Goal: Information Seeking & Learning: Find specific fact

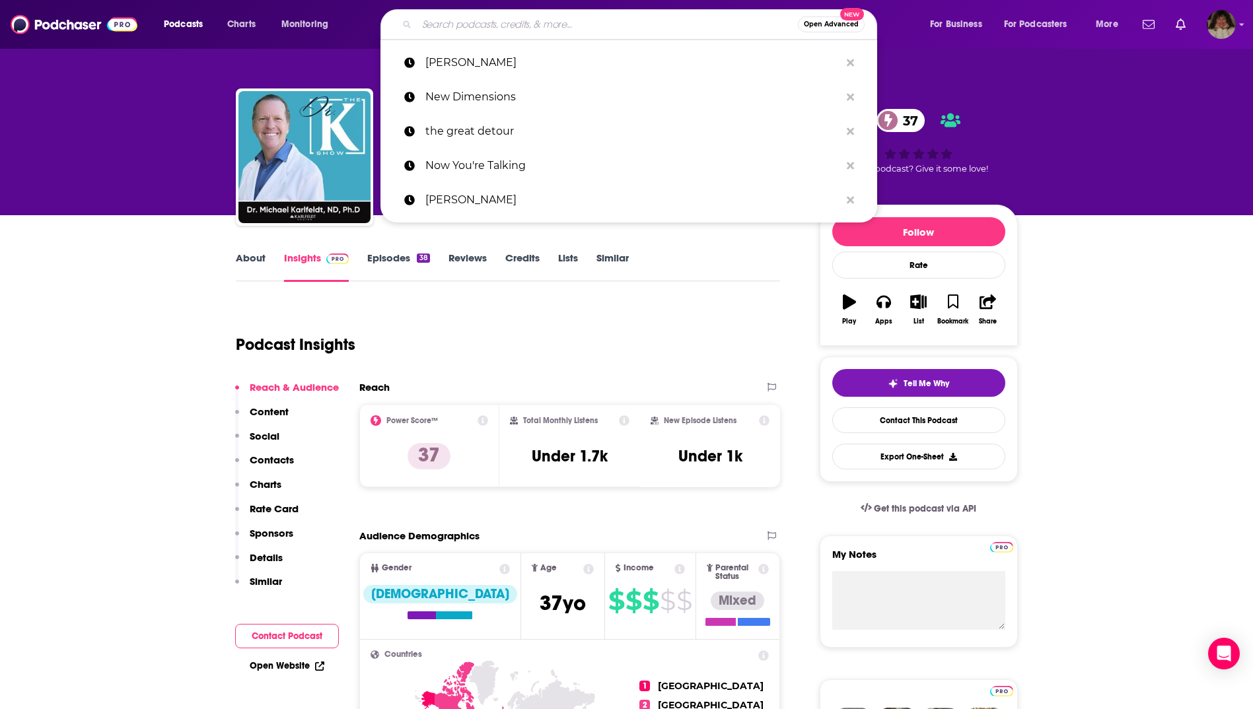
click at [538, 28] on input "Search podcasts, credits, & more..." at bounding box center [607, 24] width 381 height 21
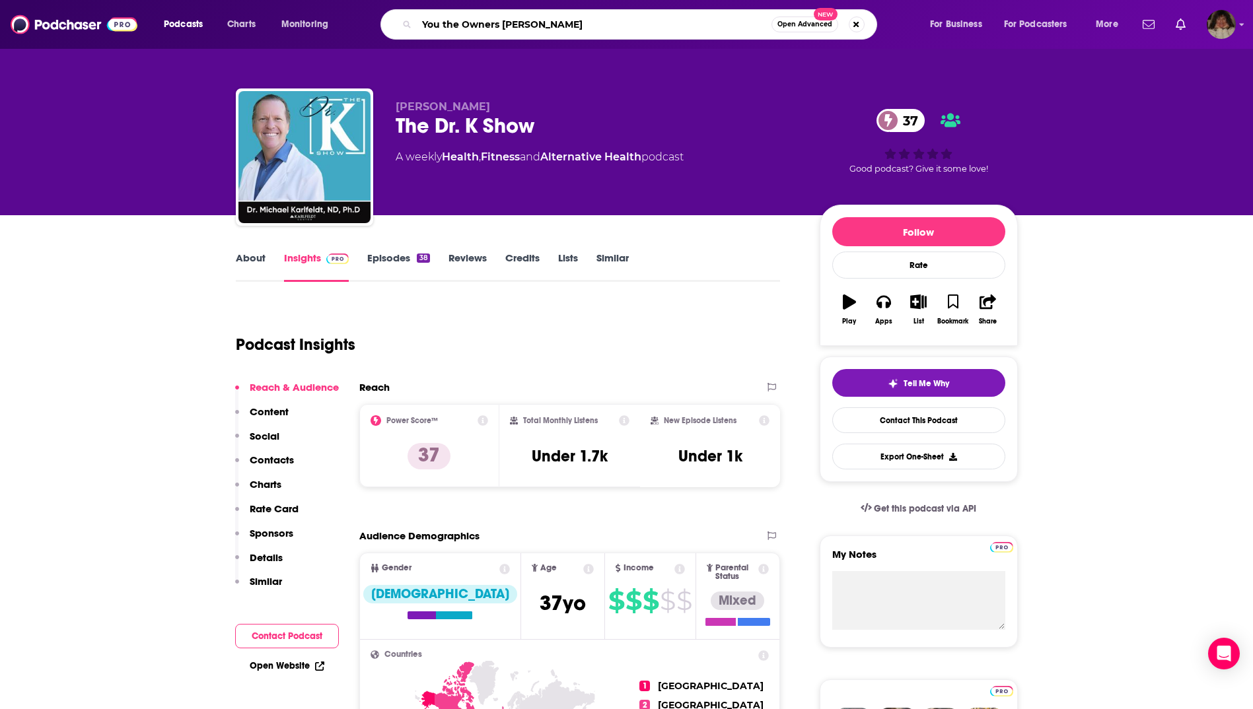
type input "You the Owners Manual"
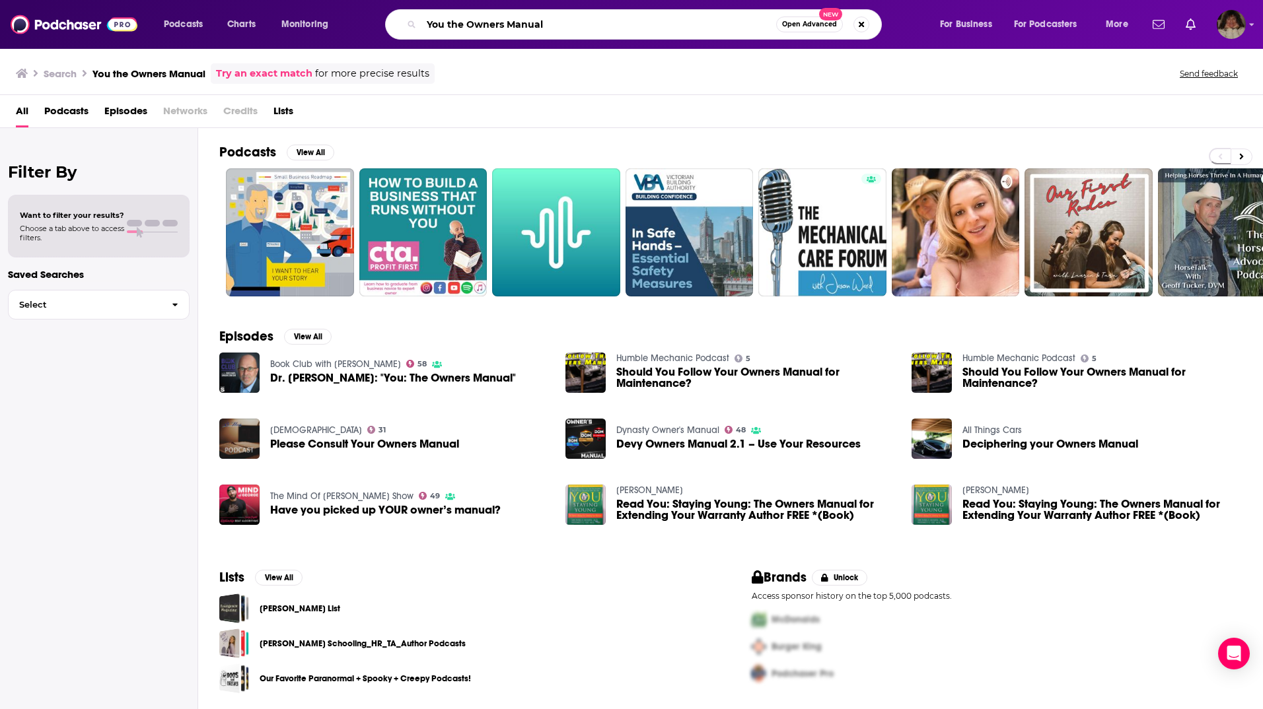
drag, startPoint x: 553, startPoint y: 22, endPoint x: 391, endPoint y: 26, distance: 162.5
click at [391, 26] on div "You the Owners Manual Open Advanced New" at bounding box center [633, 24] width 497 height 30
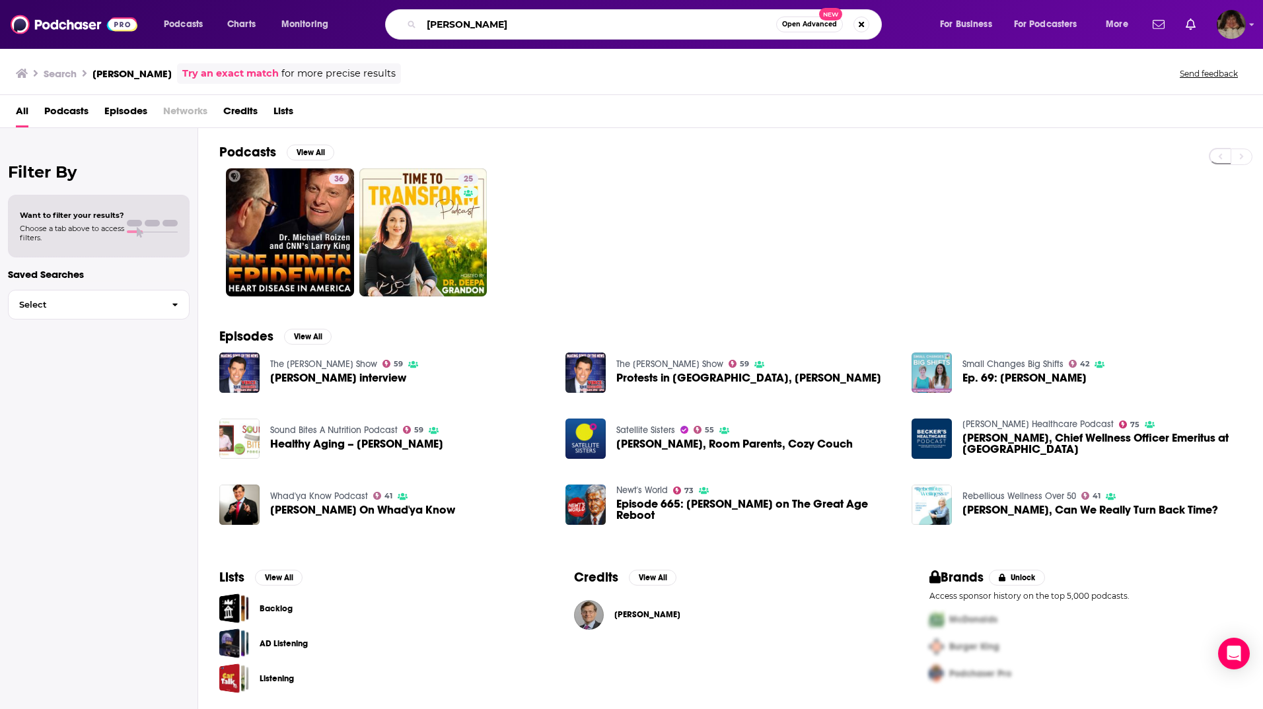
drag, startPoint x: 522, startPoint y: 22, endPoint x: 367, endPoint y: 24, distance: 155.2
click at [367, 24] on div "[PERSON_NAME] Open Advanced New" at bounding box center [646, 24] width 559 height 30
type input "gratitudeology"
